Goal: Use online tool/utility: Use online tool/utility

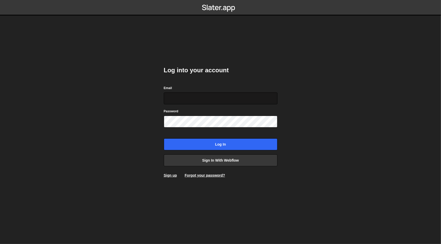
click at [207, 102] on input "Email" at bounding box center [221, 99] width 114 height 12
type input "[EMAIL_ADDRESS][DOMAIN_NAME]"
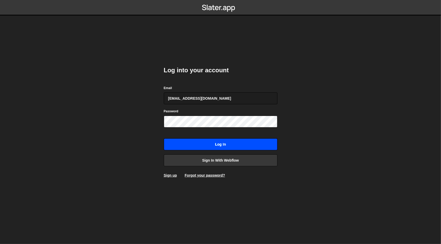
click at [201, 146] on input "Log in" at bounding box center [221, 144] width 114 height 12
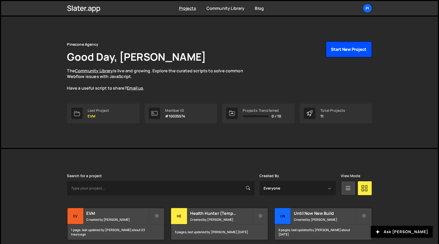
click at [348, 50] on button "Start New Project" at bounding box center [349, 49] width 46 height 16
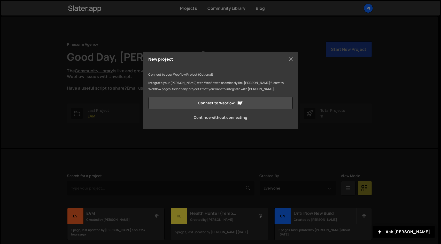
click at [216, 117] on link "Continue without connecting" at bounding box center [221, 117] width 144 height 12
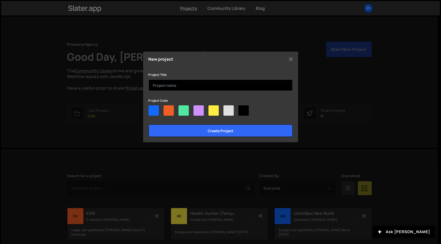
click at [178, 86] on input "text" at bounding box center [221, 85] width 144 height 11
type input "LinkBy"
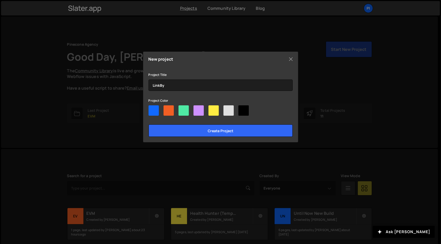
click at [187, 113] on div at bounding box center [184, 110] width 10 height 10
click at [182, 109] on input"] "radio" at bounding box center [180, 106] width 3 height 3
radio input"] "true"
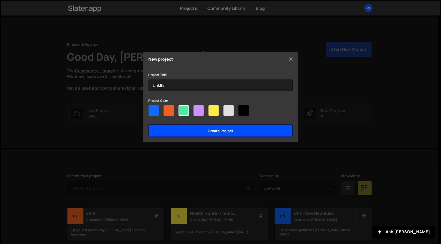
click at [187, 128] on input "Create project" at bounding box center [221, 131] width 144 height 12
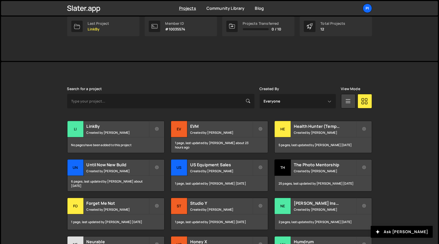
scroll to position [88, 0]
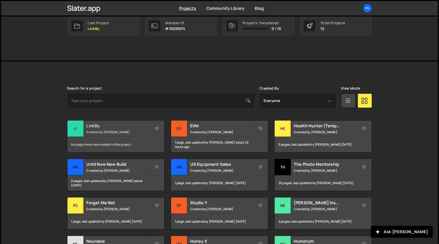
click at [123, 145] on div "No pages have been added to this project" at bounding box center [115, 145] width 97 height 16
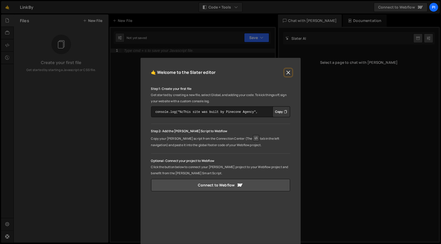
click at [287, 71] on button "Close" at bounding box center [288, 73] width 8 height 8
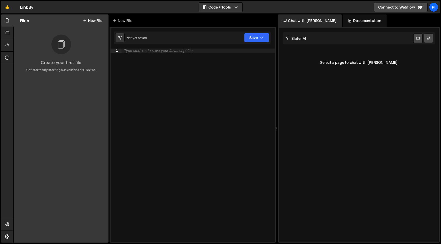
click at [235, 64] on div "Type cmd + s to save your Javascript file." at bounding box center [197, 150] width 153 height 202
paste textarea "});"
type textarea "});"
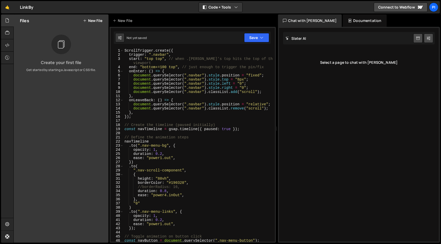
click at [250, 45] on div "}); 1 2 3 4 5 6 7 8 9 10 11 12 13 14 15 16 17 18 19 20 21 22 23 24 25 26 27 28 …" at bounding box center [193, 135] width 166 height 216
click at [253, 42] on button "Save" at bounding box center [256, 37] width 25 height 9
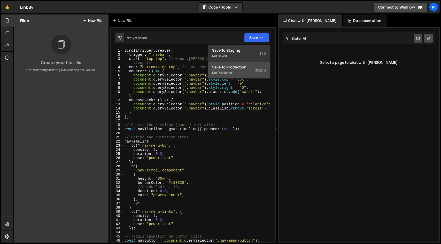
click at [247, 73] on div "Not published" at bounding box center [239, 73] width 54 height 6
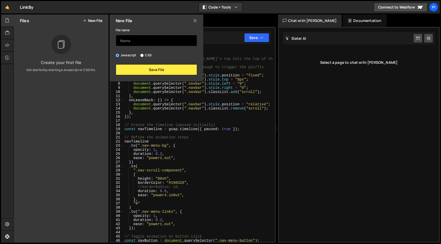
click at [155, 38] on input "text" at bounding box center [156, 40] width 81 height 11
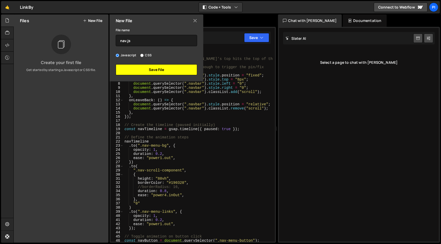
click at [144, 71] on button "Save File" at bounding box center [156, 69] width 81 height 11
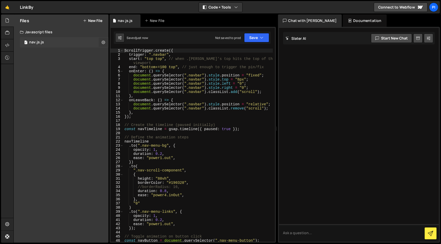
click at [101, 42] on button at bounding box center [103, 42] width 9 height 9
type input "nav.js"
radio input "true"
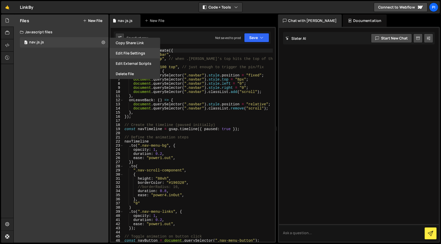
click at [133, 57] on button "Edit File Settings" at bounding box center [135, 53] width 51 height 10
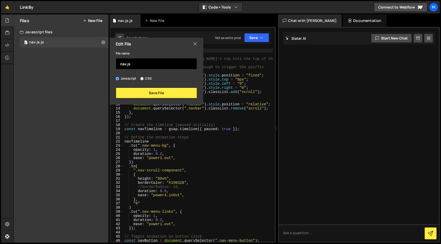
click at [143, 65] on input "nav.js" at bounding box center [156, 63] width 81 height 11
type input "nav"
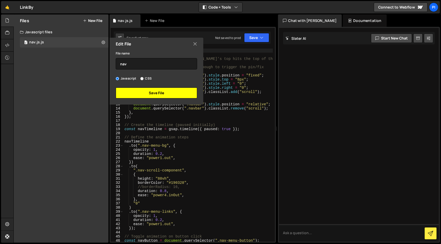
click at [149, 92] on button "Save File" at bounding box center [156, 93] width 81 height 11
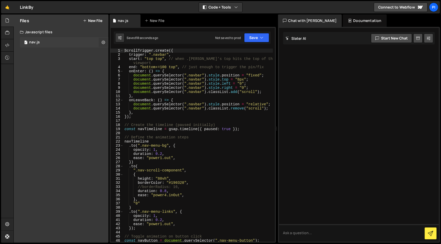
click at [101, 42] on button at bounding box center [103, 42] width 9 height 9
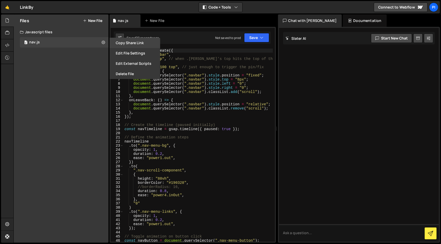
click at [121, 45] on button "Copy share link" at bounding box center [135, 43] width 51 height 10
click at [6, 45] on icon at bounding box center [7, 45] width 4 height 6
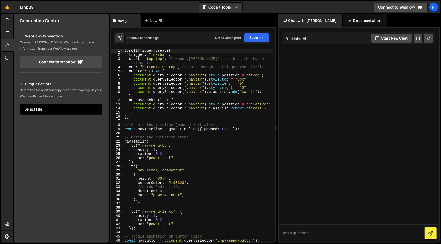
click at [77, 112] on select "Select File nav.js.js" at bounding box center [61, 109] width 82 height 11
select select "47144"
click at [20, 104] on select "Select File nav.js.js" at bounding box center [61, 109] width 82 height 11
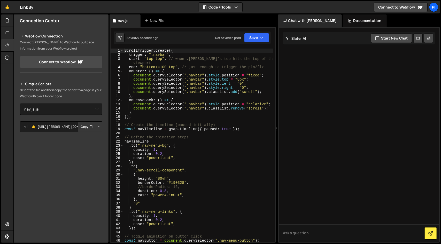
click at [87, 130] on button "Copy" at bounding box center [87, 126] width 18 height 11
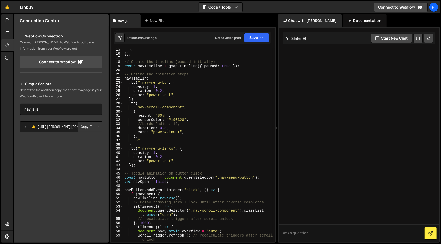
scroll to position [64, 0]
click at [167, 125] on div "} , }) ; // Create the timeline (paused initially) const navTimeline = gsap . t…" at bounding box center [198, 148] width 149 height 202
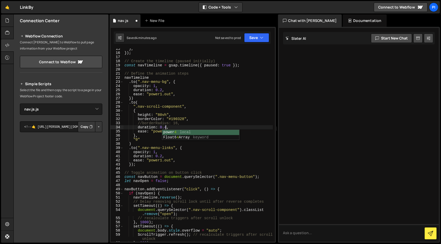
scroll to position [0, 3]
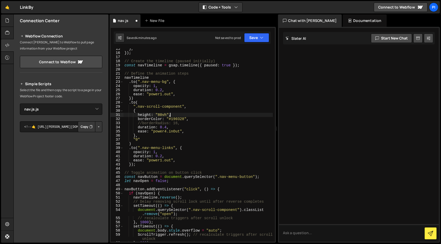
click at [203, 117] on div "} , }) ; // Create the timeline (paused initially) const navTimeline = gsap . t…" at bounding box center [198, 148] width 149 height 202
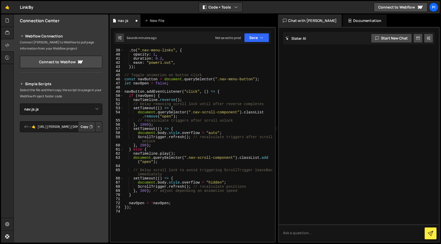
scroll to position [161, 0]
type textarea "height: "80vh","
click at [256, 37] on button "Save" at bounding box center [256, 37] width 25 height 9
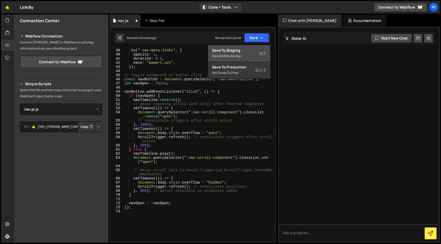
click at [248, 56] on div "Saved 4 minutes ago" at bounding box center [239, 56] width 54 height 6
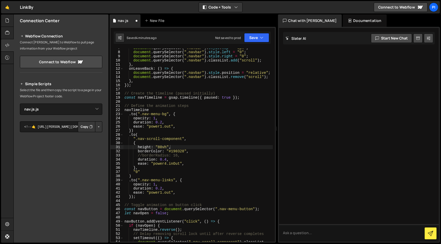
scroll to position [32, 0]
click at [259, 38] on button "Save" at bounding box center [256, 37] width 25 height 9
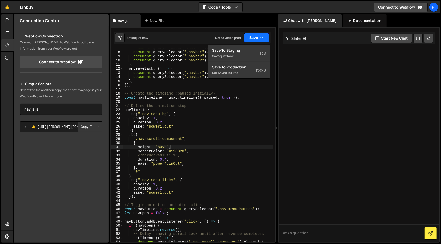
click at [259, 38] on button "Save" at bounding box center [256, 37] width 25 height 9
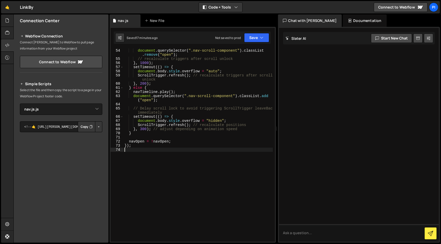
scroll to position [0, 0]
click at [164, 148] on div "setTimeout (( ) => { document . querySelector ( ".nav-scroll-component" ) . cla…" at bounding box center [198, 145] width 149 height 202
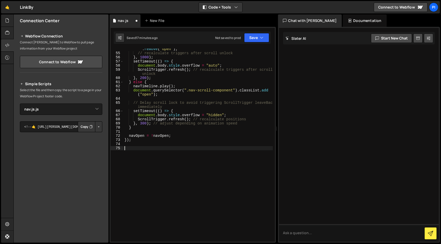
paste textarea "});"
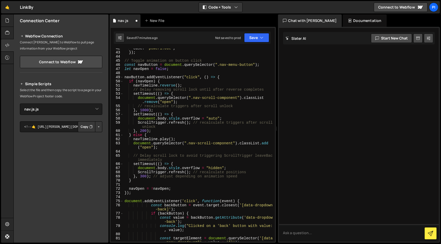
scroll to position [175, 0]
click at [265, 91] on div "ease : "power1.out" , }) ; // Toggle animation on button click const navButton …" at bounding box center [198, 150] width 149 height 206
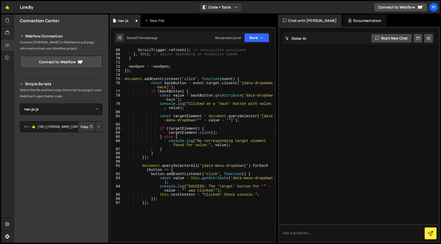
scroll to position [299, 0]
click at [237, 87] on div "ScrollTrigger . refresh ( ) ; // recalculate positions } , 300 ) ; // adjust de…" at bounding box center [198, 148] width 149 height 202
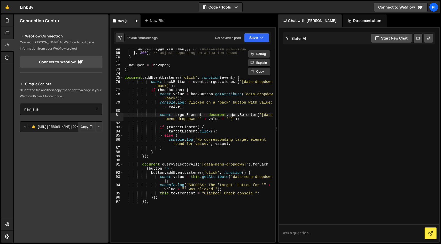
drag, startPoint x: 240, startPoint y: 111, endPoint x: 232, endPoint y: 116, distance: 9.5
click at [232, 116] on div "ScrollTrigger . refresh ( ) ; // recalculate positions } , 300 ) ; // adjust de…" at bounding box center [198, 148] width 149 height 202
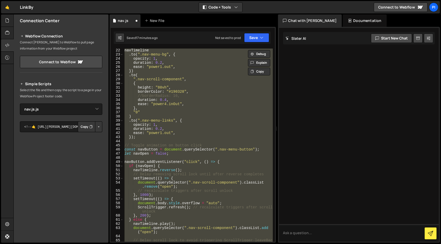
scroll to position [91, 0]
click at [225, 124] on div "navTimeline . to ( ".nav-menu-bg" , { opacity : 1 , duration : 0.2 , ease : "po…" at bounding box center [198, 145] width 149 height 193
type textarea "opacity: 1,"
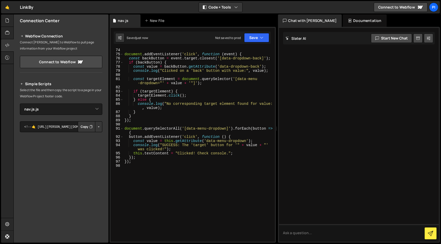
scroll to position [322, 0]
click at [265, 36] on button "Save" at bounding box center [256, 37] width 25 height 9
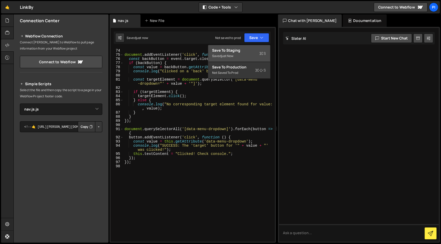
click at [250, 55] on div "Saved just now" at bounding box center [239, 56] width 54 height 6
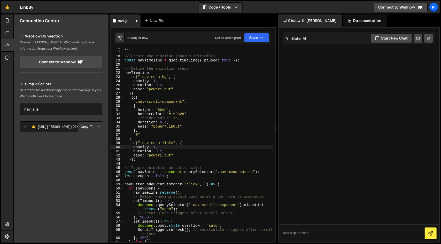
scroll to position [69, 0]
